Goal: Find specific page/section: Find specific page/section

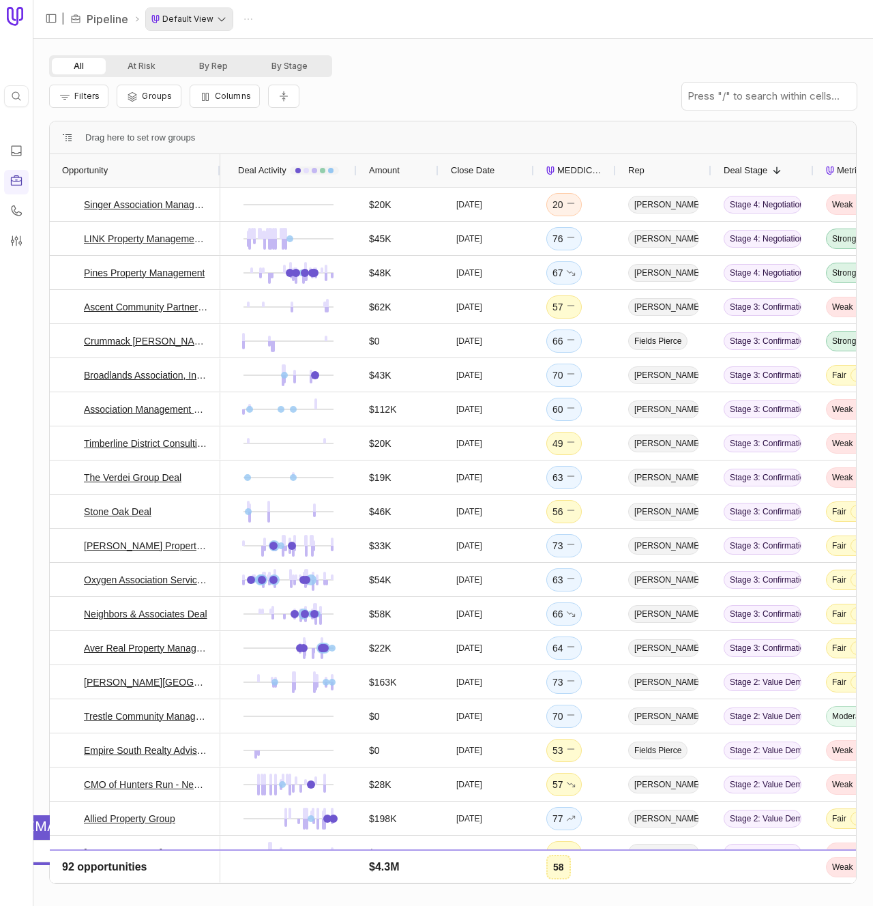
click at [209, 14] on html "Quick search... ⌘ K | Pipeline Default View All At Risk By Rep By Stage Filters…" at bounding box center [436, 453] width 873 height 906
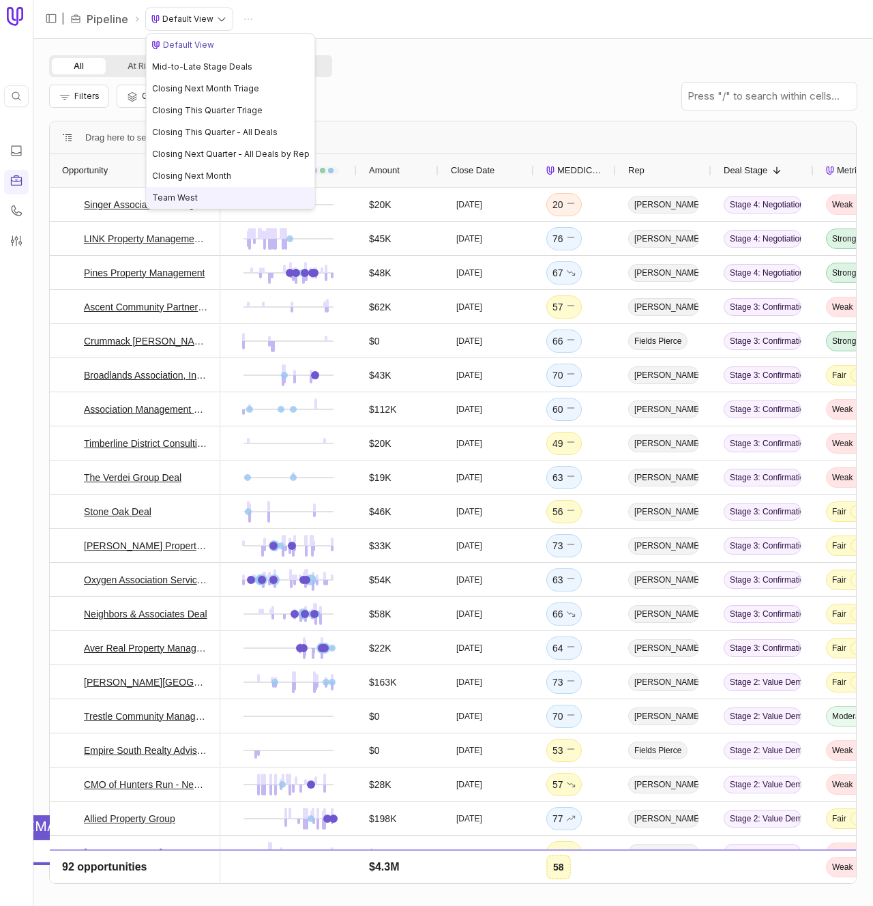
drag, startPoint x: 226, startPoint y: 197, endPoint x: 212, endPoint y: 160, distance: 38.7
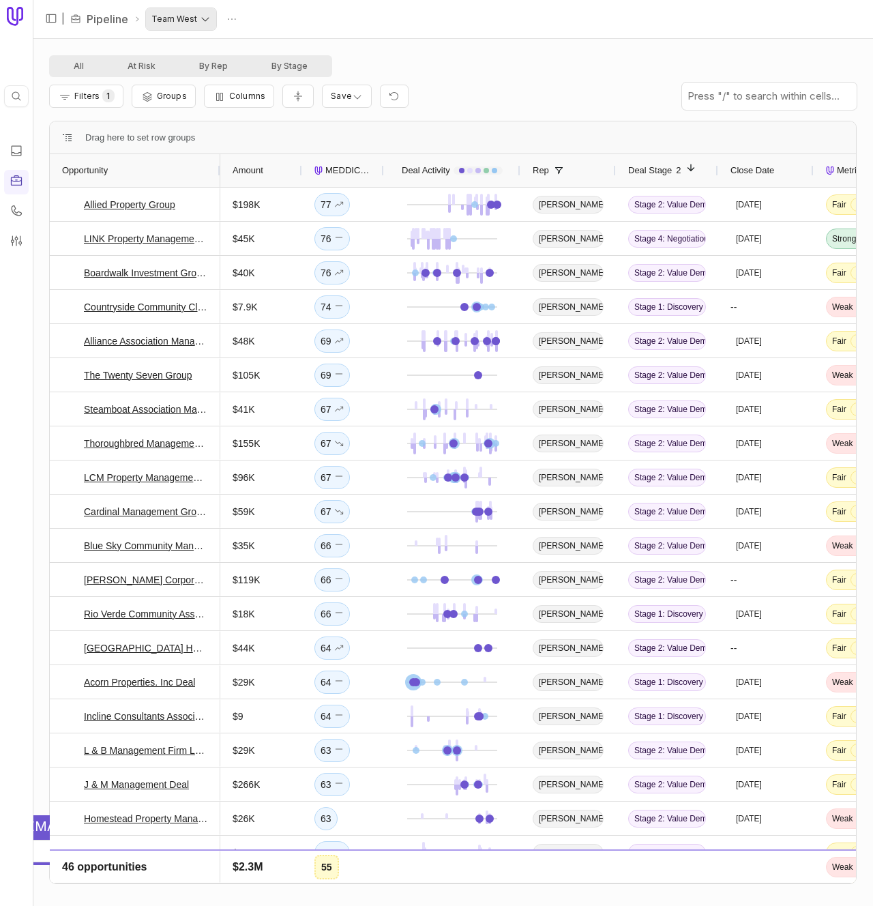
click at [195, 23] on html "Quick search... ⌘ K | Pipeline Team West All At Risk By Rep By Stage Filters 1 …" at bounding box center [436, 453] width 873 height 906
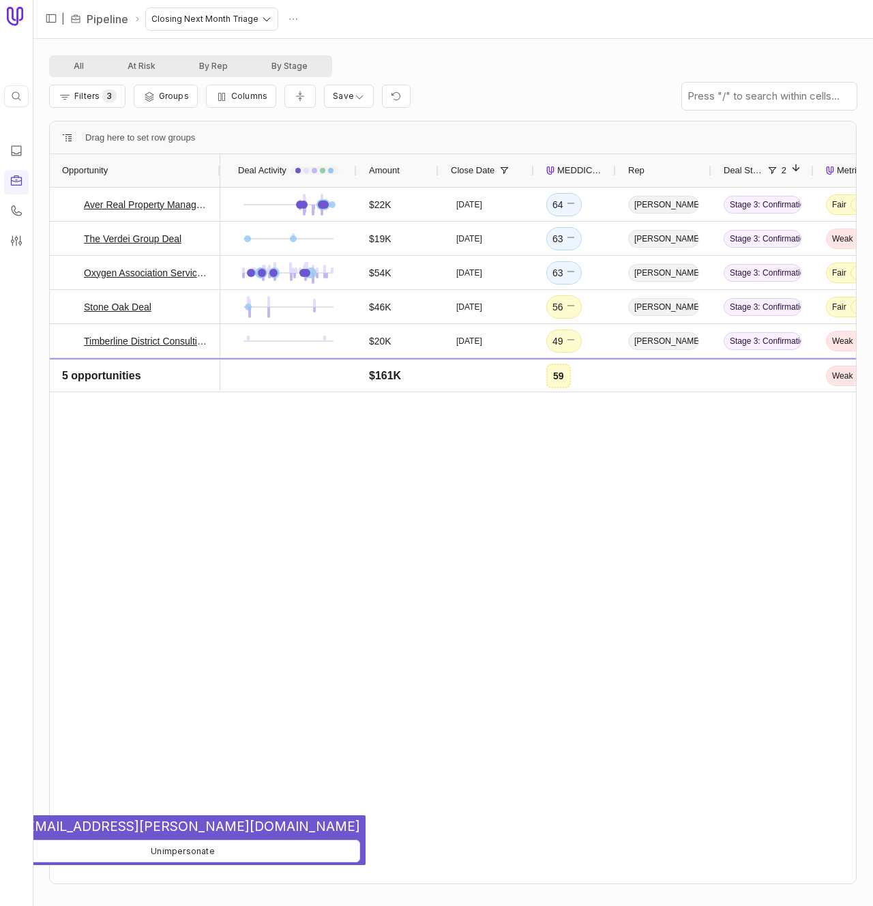
click at [204, 21] on html "Quick search... ⌘ K | Pipeline Closing Next Month Triage All At Risk By Rep By …" at bounding box center [436, 453] width 873 height 906
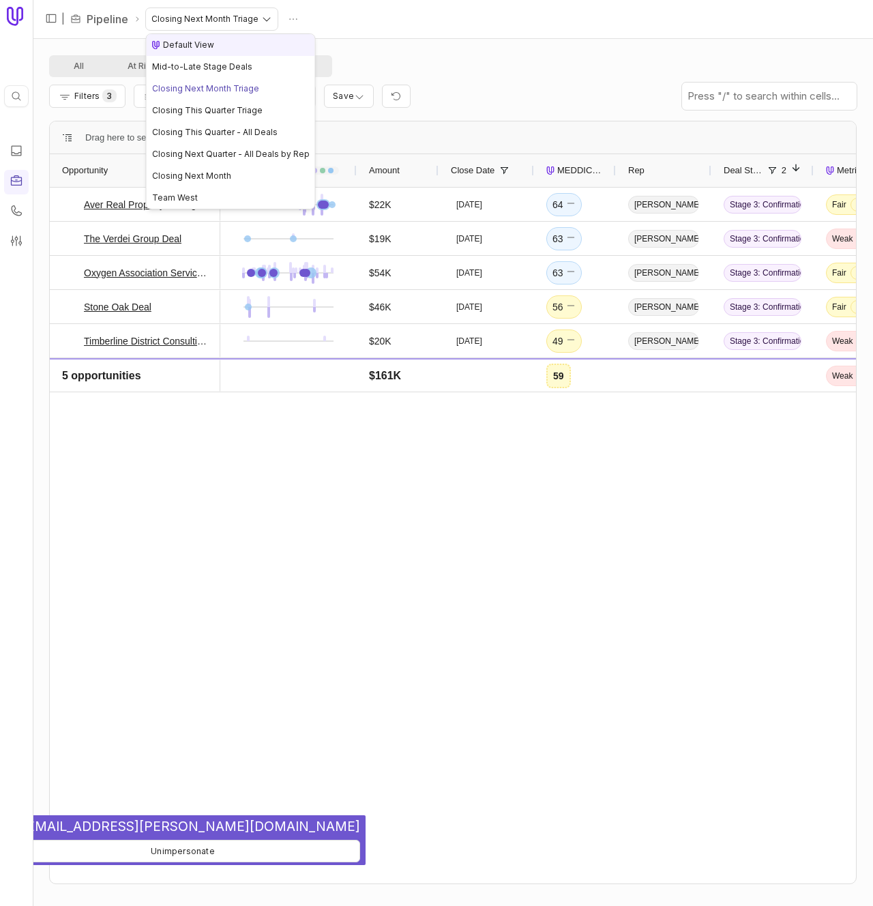
drag, startPoint x: 216, startPoint y: 46, endPoint x: 394, endPoint y: 63, distance: 179.6
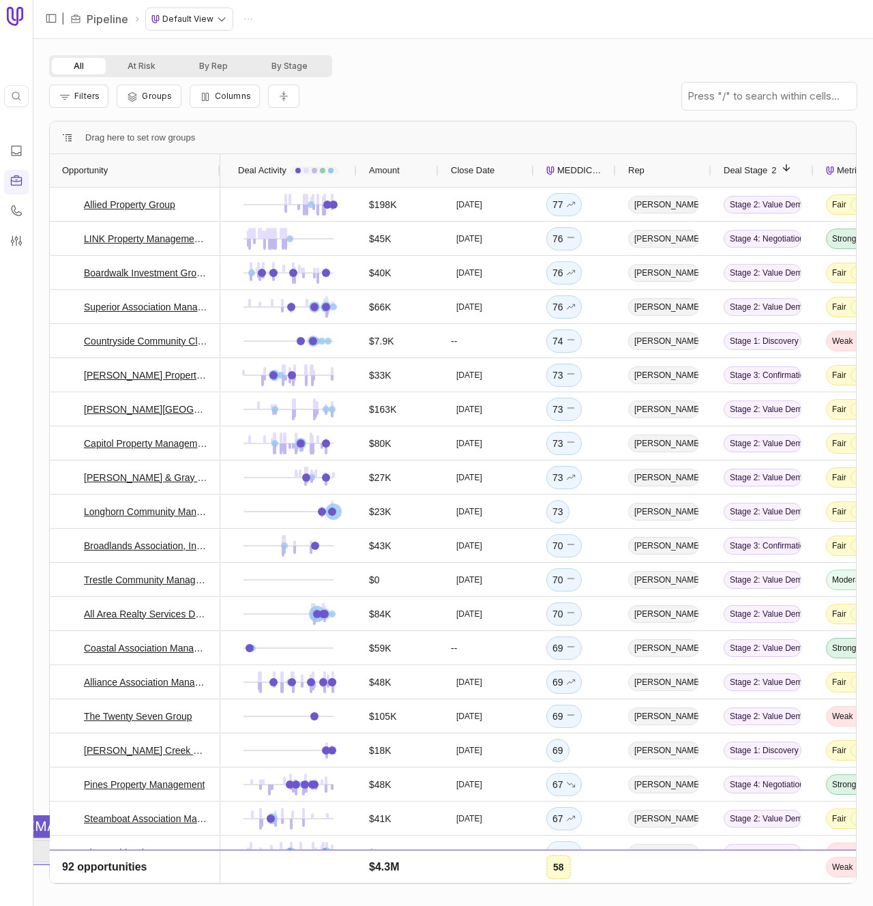
click at [42, 847] on button "Unimpersonate" at bounding box center [182, 851] width 355 height 23
